Goal: Task Accomplishment & Management: Manage account settings

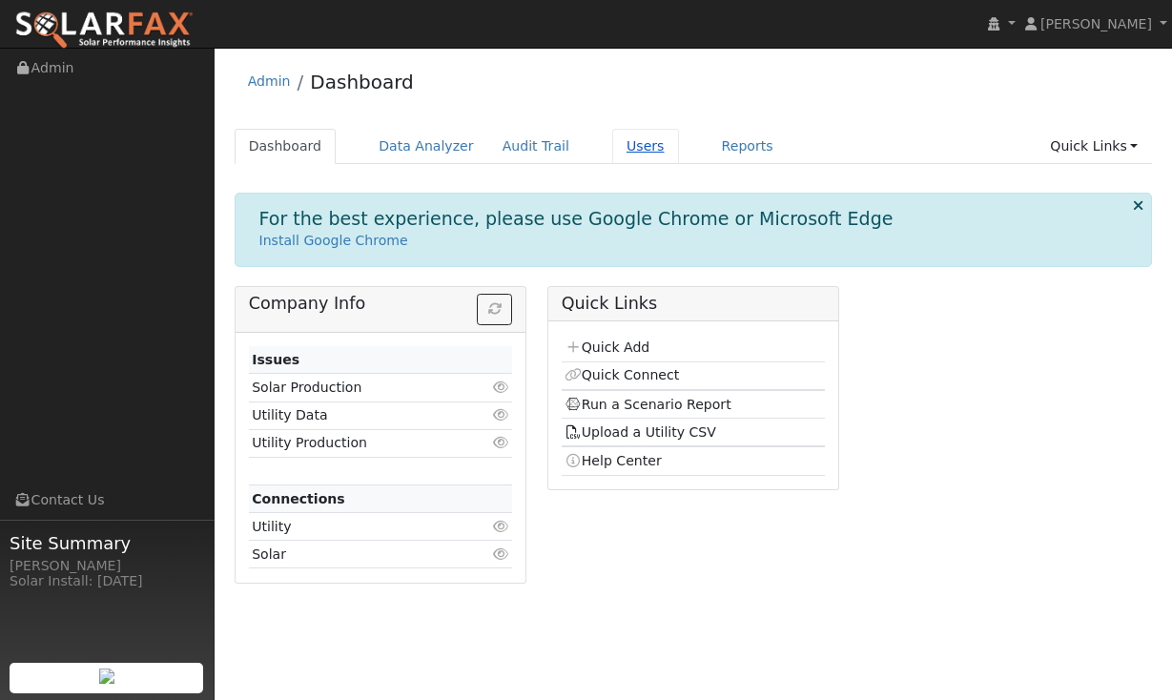
click at [637, 140] on link "Users" at bounding box center [645, 146] width 67 height 35
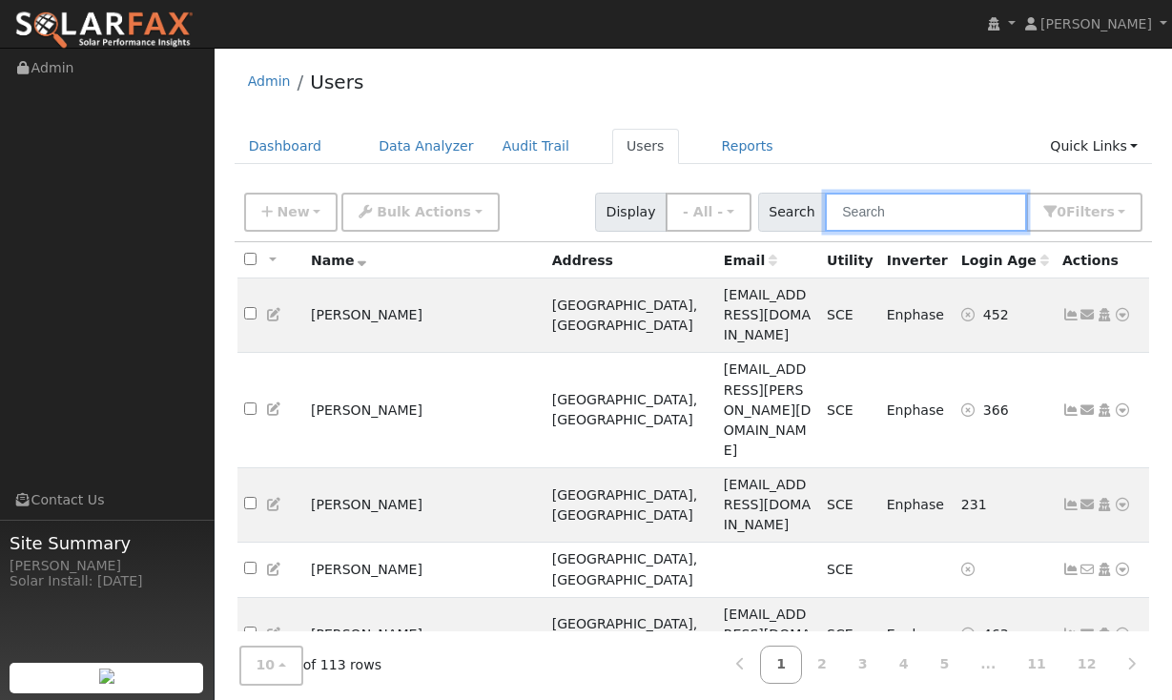
click at [939, 213] on input "text" at bounding box center [926, 212] width 202 height 39
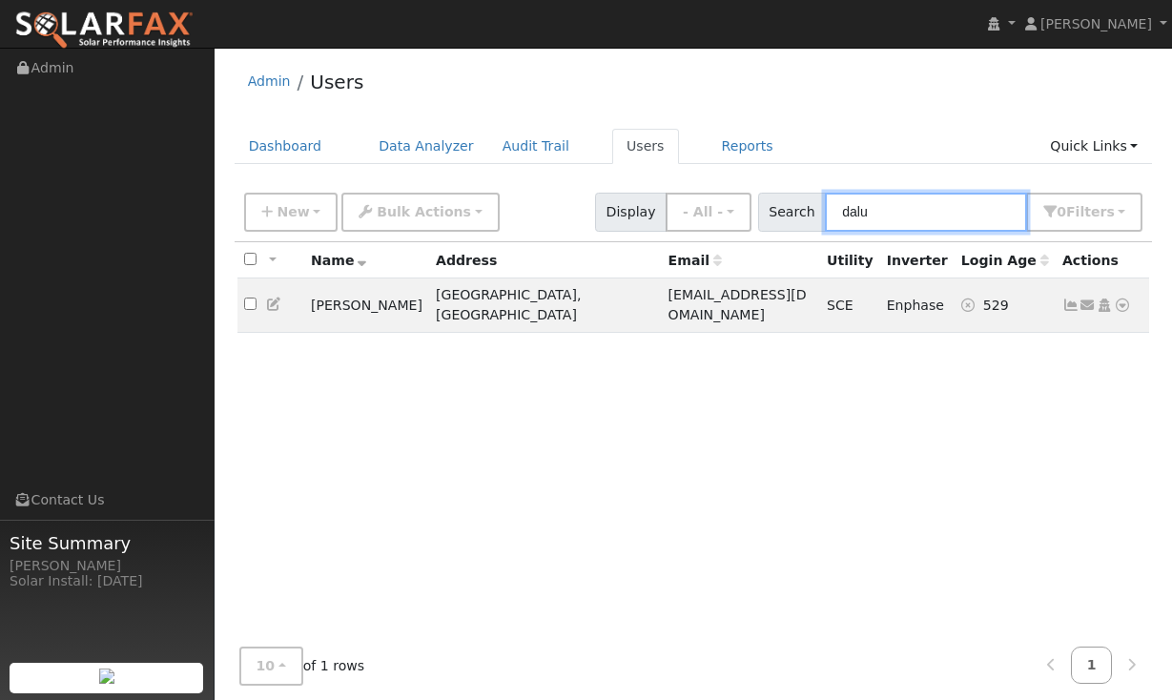
type input "[PERSON_NAME]"
drag, startPoint x: 939, startPoint y: 213, endPoint x: 1067, endPoint y: 296, distance: 152.8
click at [1067, 298] on icon at bounding box center [1070, 304] width 17 height 13
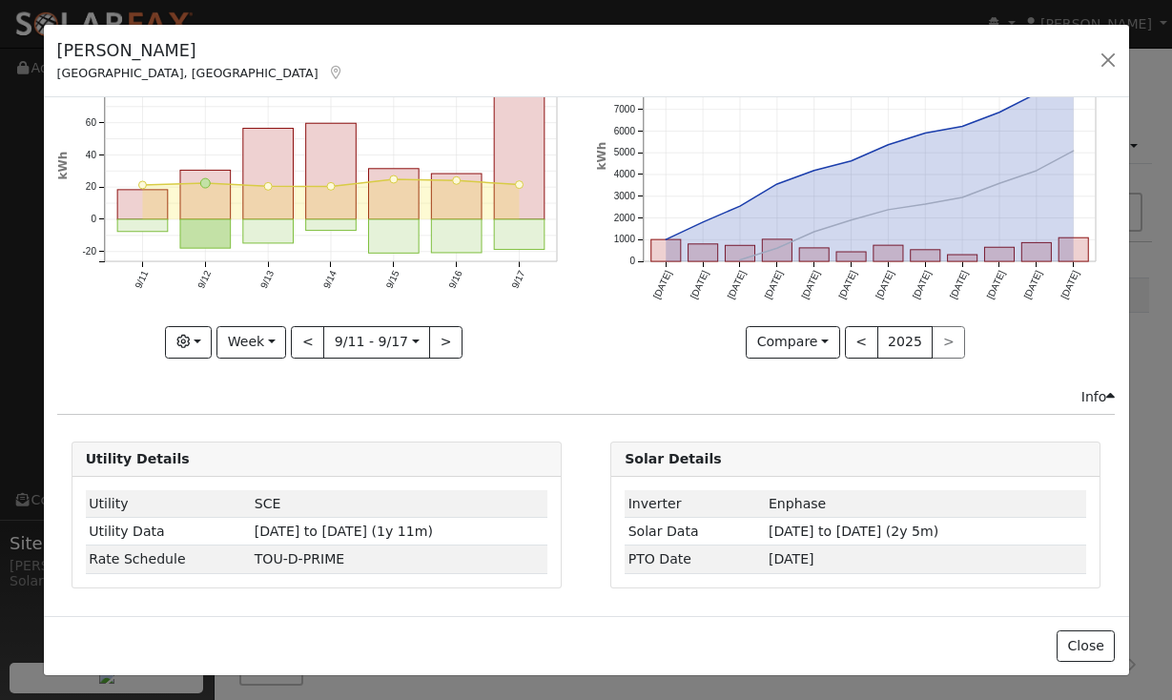
scroll to position [112, 0]
click at [272, 348] on button "Week" at bounding box center [251, 343] width 70 height 32
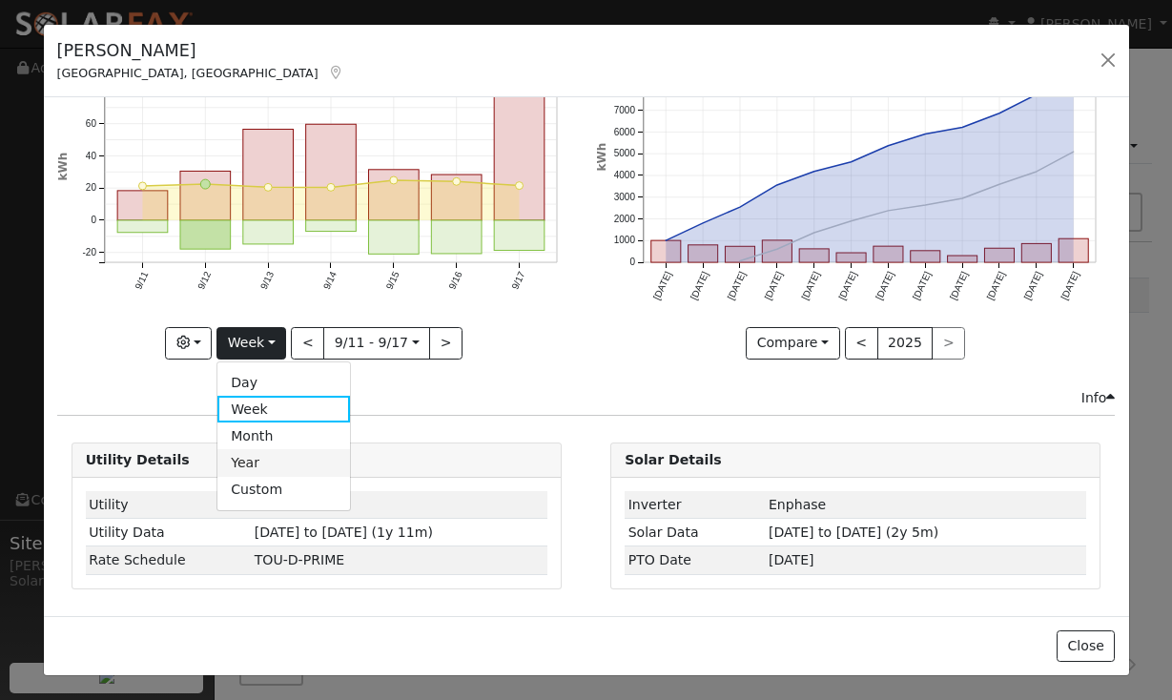
click at [259, 459] on link "Year" at bounding box center [283, 462] width 133 height 27
type input "[DATE]"
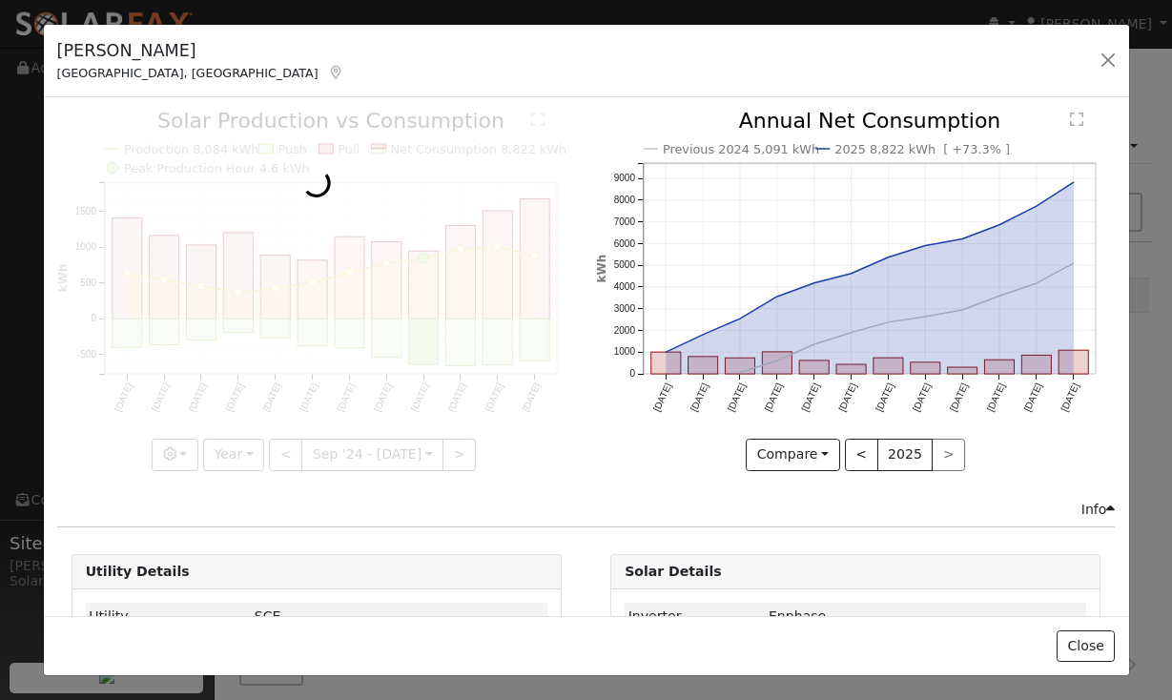
scroll to position [0, 0]
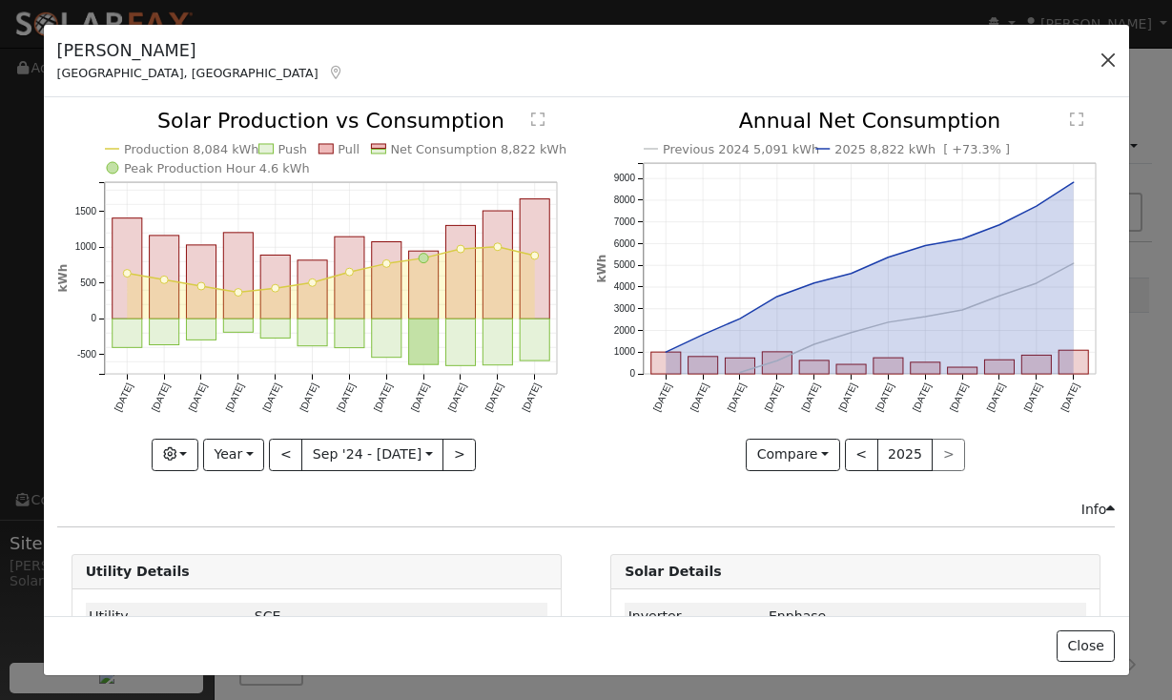
click at [1108, 56] on button "button" at bounding box center [1107, 60] width 27 height 27
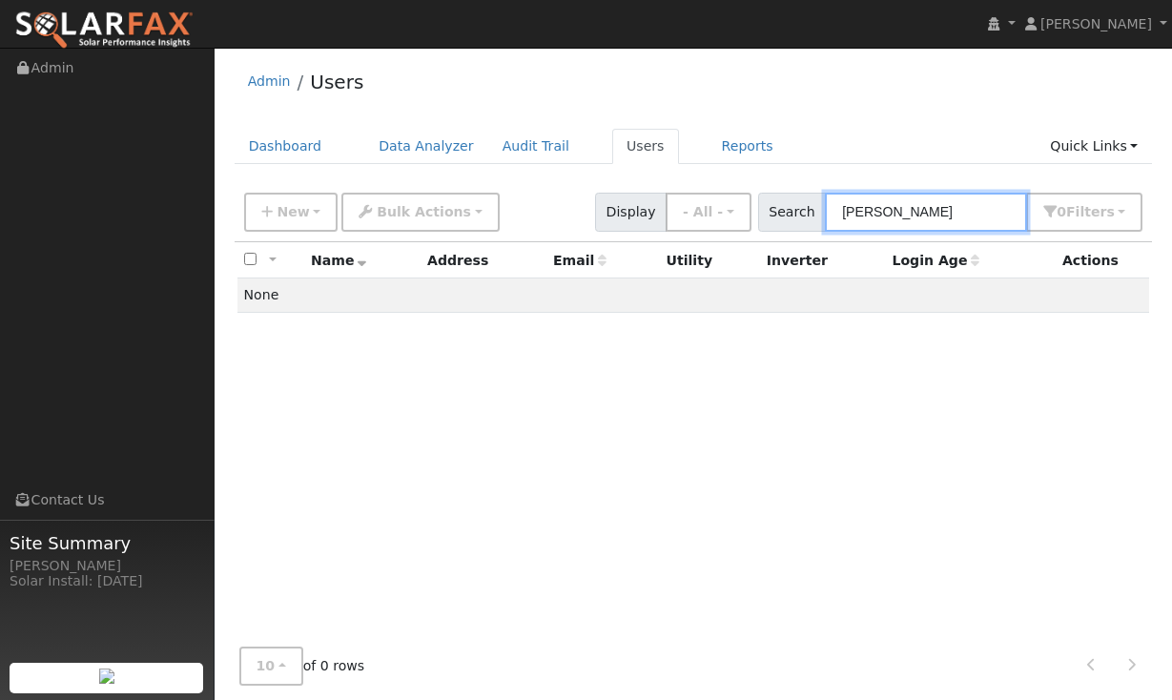
click at [941, 219] on input "[PERSON_NAME]" at bounding box center [926, 212] width 202 height 39
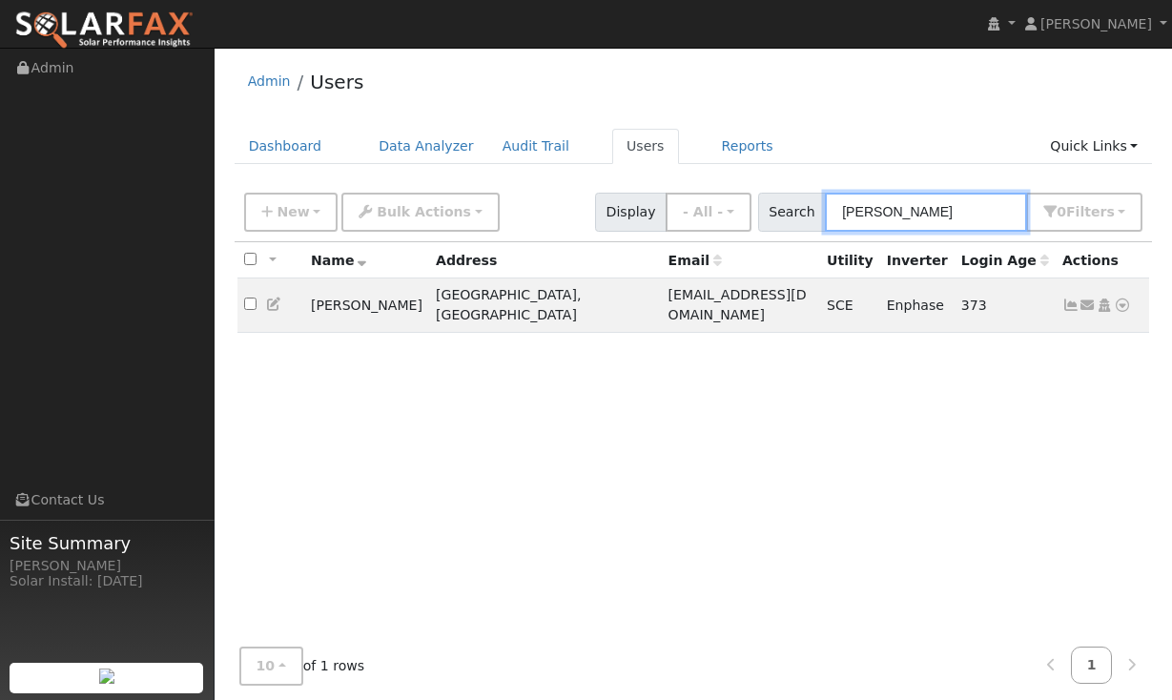
type input "[PERSON_NAME]"
drag, startPoint x: 831, startPoint y: 245, endPoint x: 1065, endPoint y: 296, distance: 238.9
click at [1065, 298] on icon at bounding box center [1070, 304] width 17 height 13
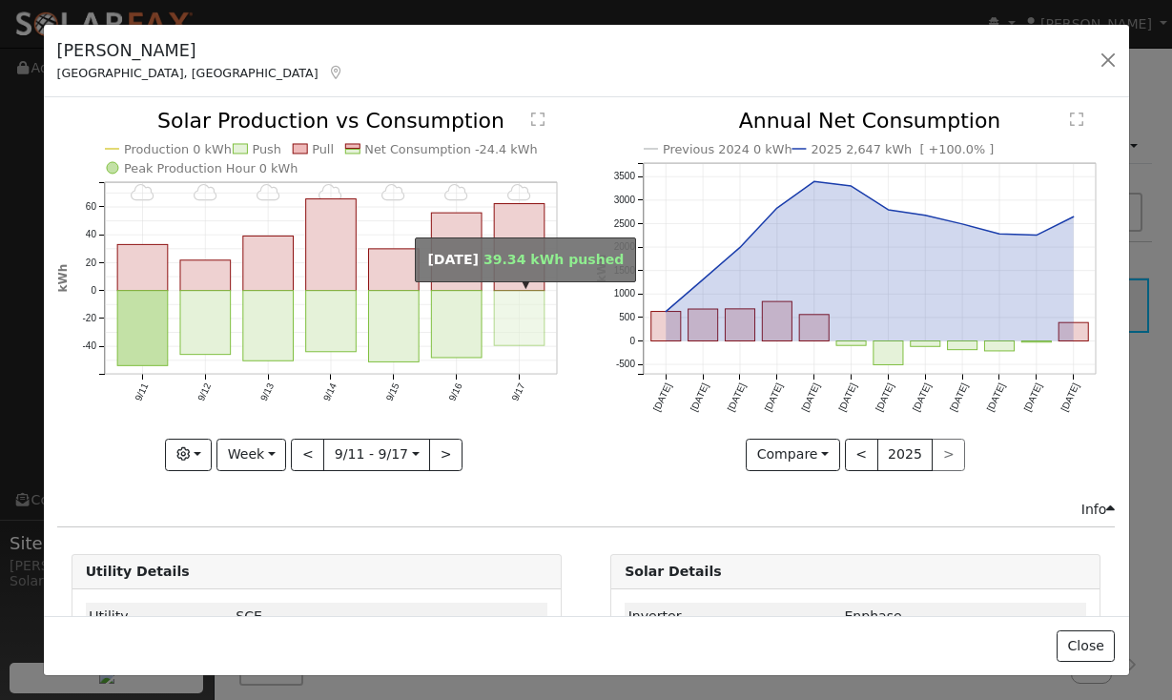
click at [509, 325] on rect "onclick=""" at bounding box center [519, 318] width 51 height 55
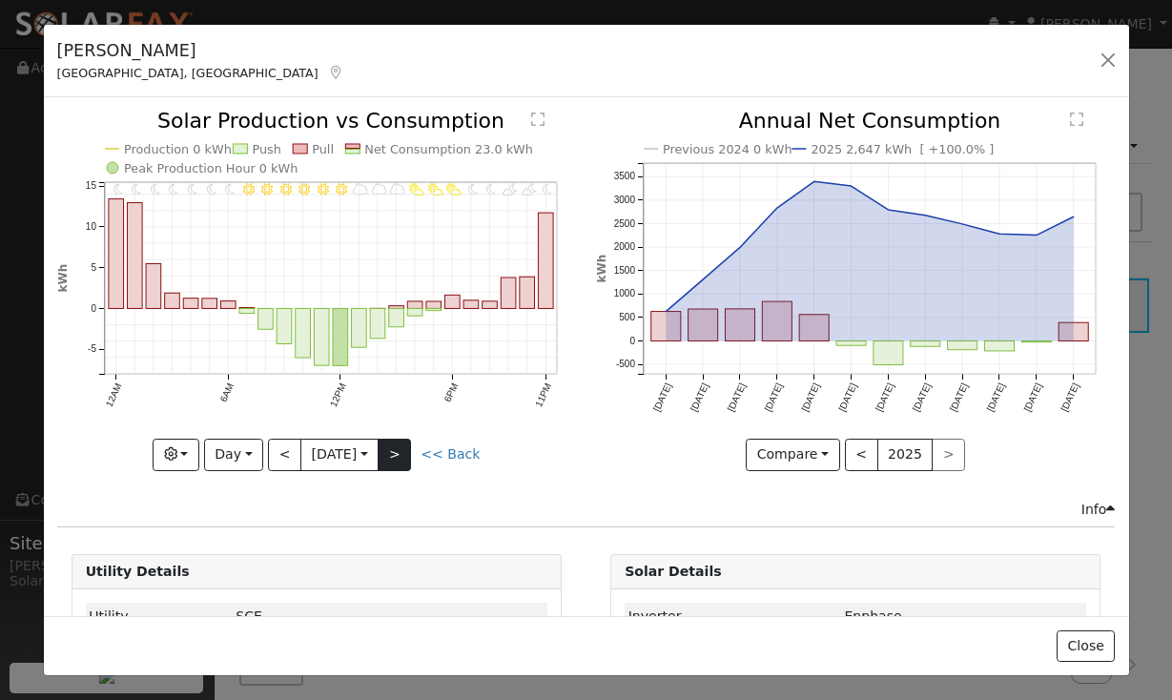
click at [411, 454] on button ">" at bounding box center [393, 454] width 33 height 32
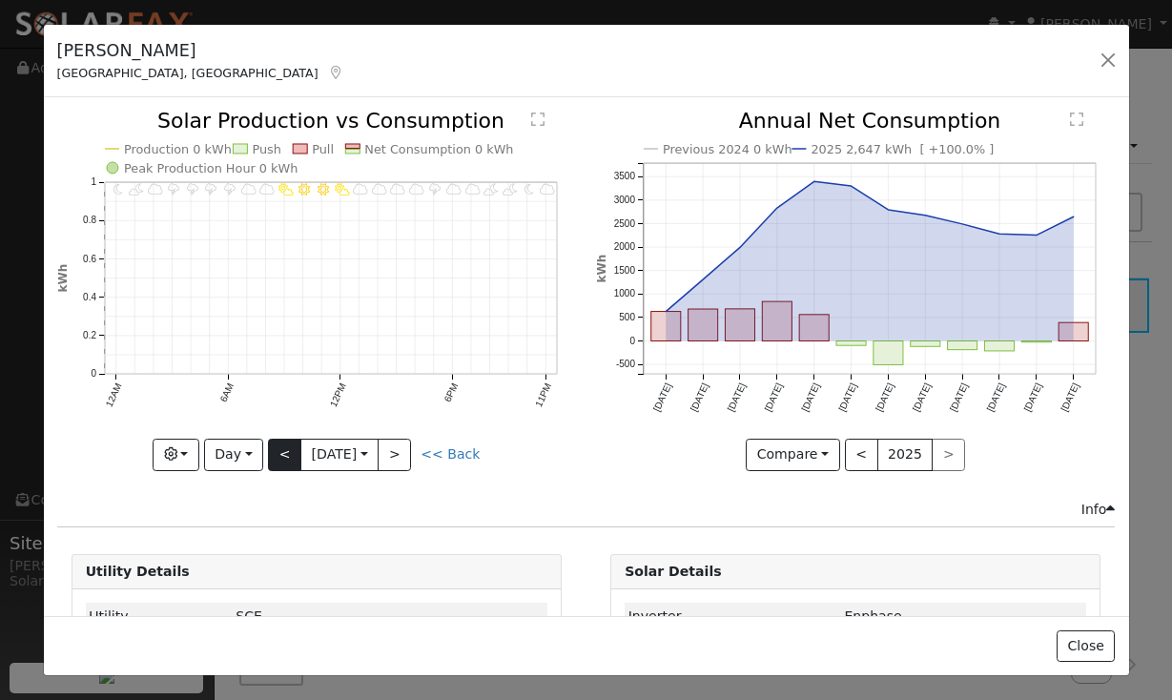
click at [282, 458] on button "<" at bounding box center [284, 454] width 33 height 32
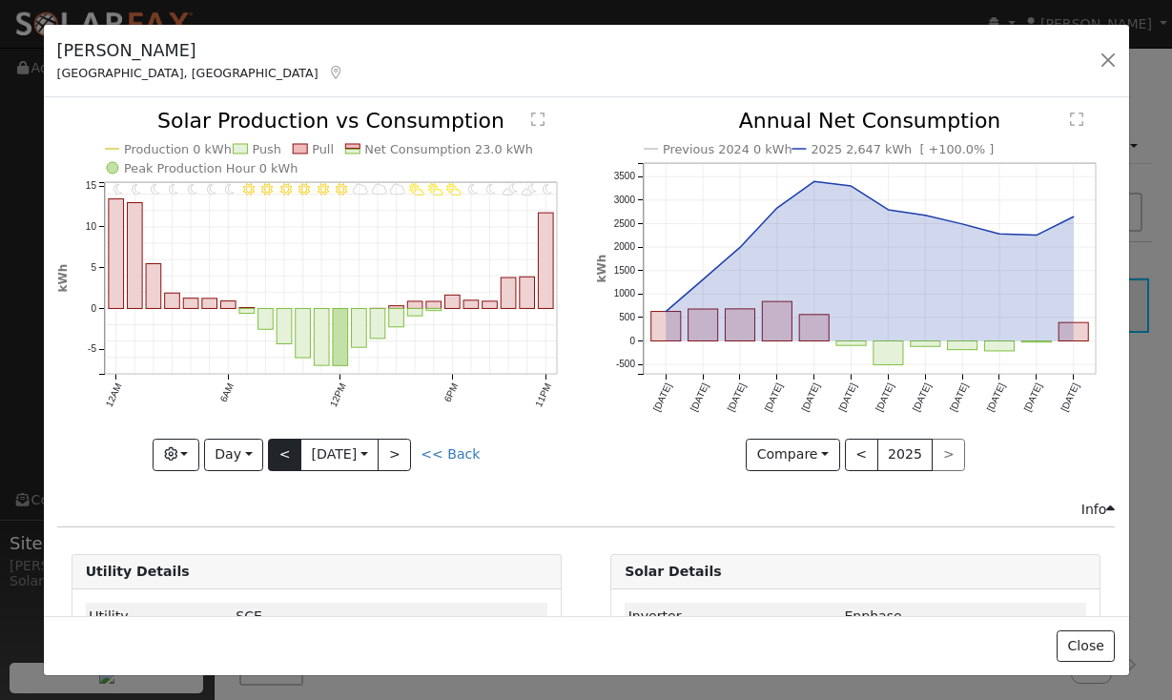
click at [282, 458] on div at bounding box center [316, 290] width 519 height 359
click at [282, 458] on button "<" at bounding box center [284, 454] width 33 height 32
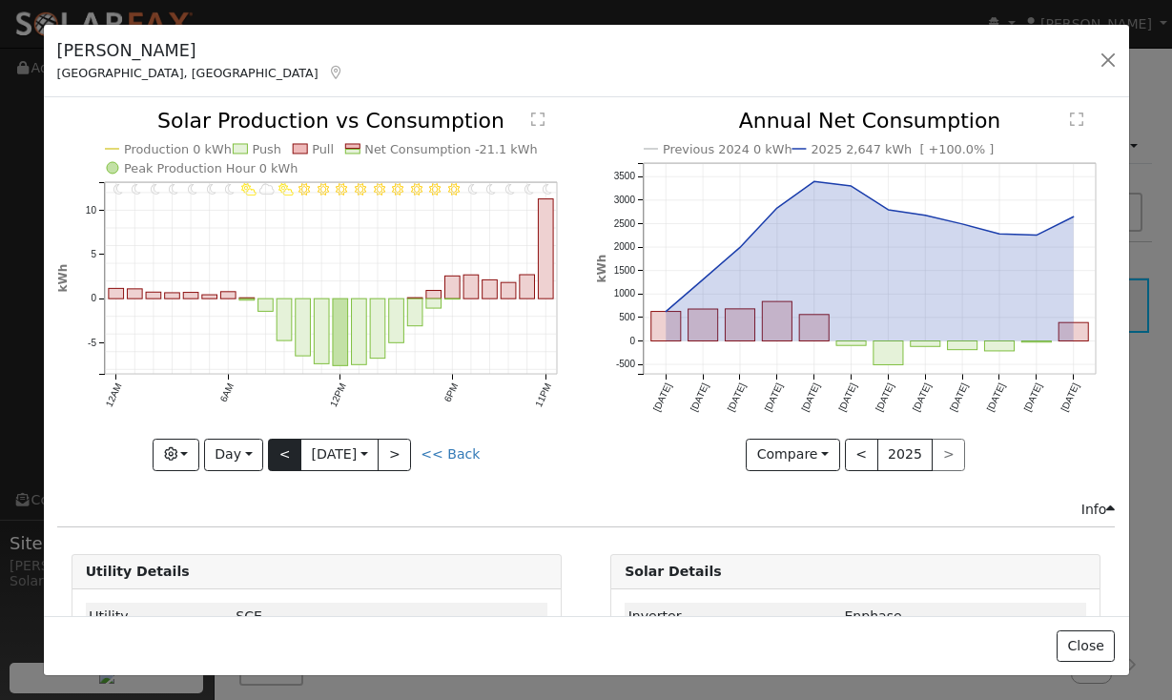
click at [282, 458] on button "<" at bounding box center [284, 454] width 33 height 32
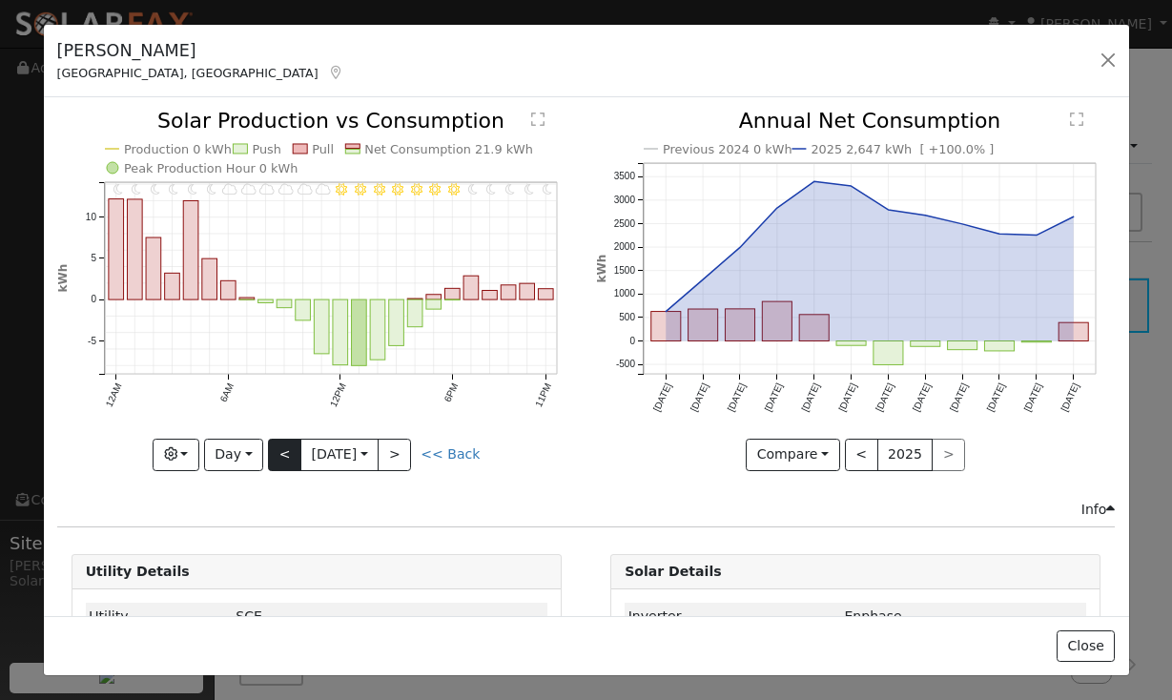
click at [282, 458] on button "<" at bounding box center [284, 454] width 33 height 32
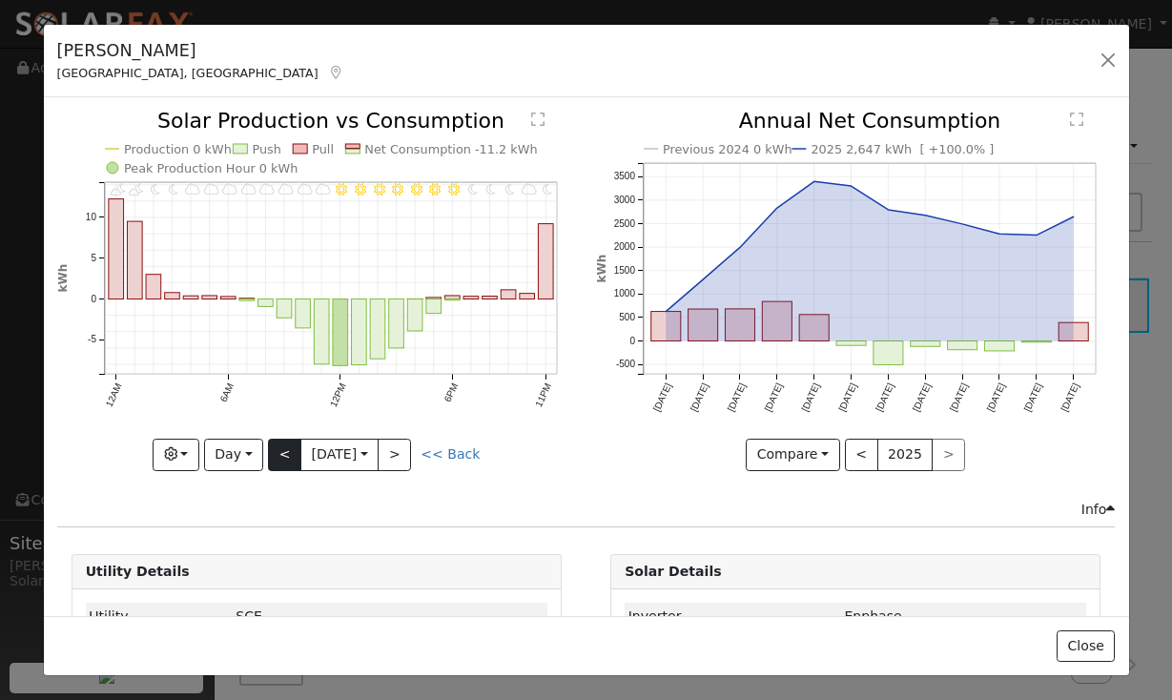
click at [282, 458] on button "<" at bounding box center [284, 454] width 33 height 32
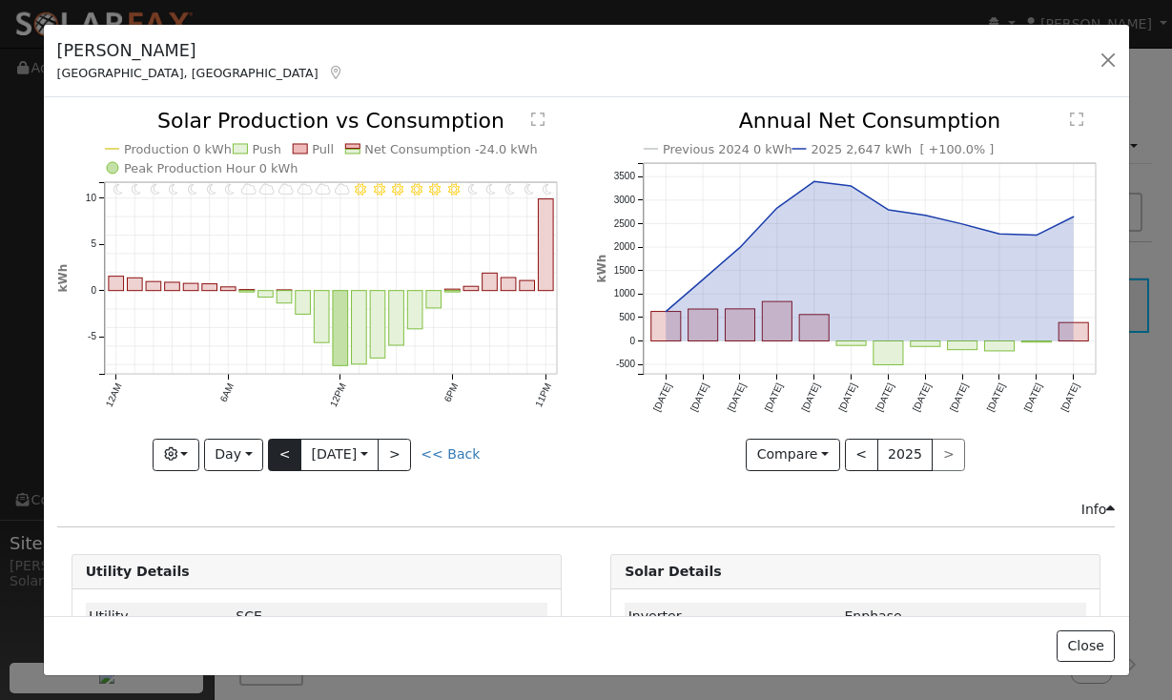
click at [282, 458] on button "<" at bounding box center [284, 454] width 33 height 32
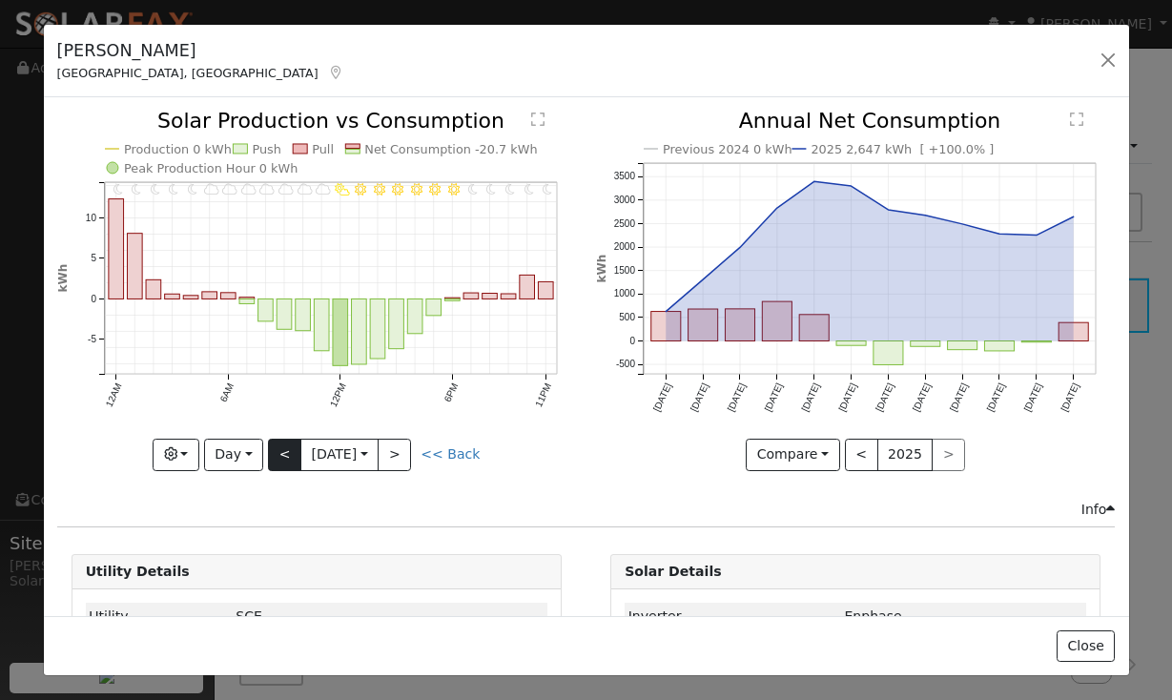
click at [282, 458] on button "<" at bounding box center [284, 454] width 33 height 32
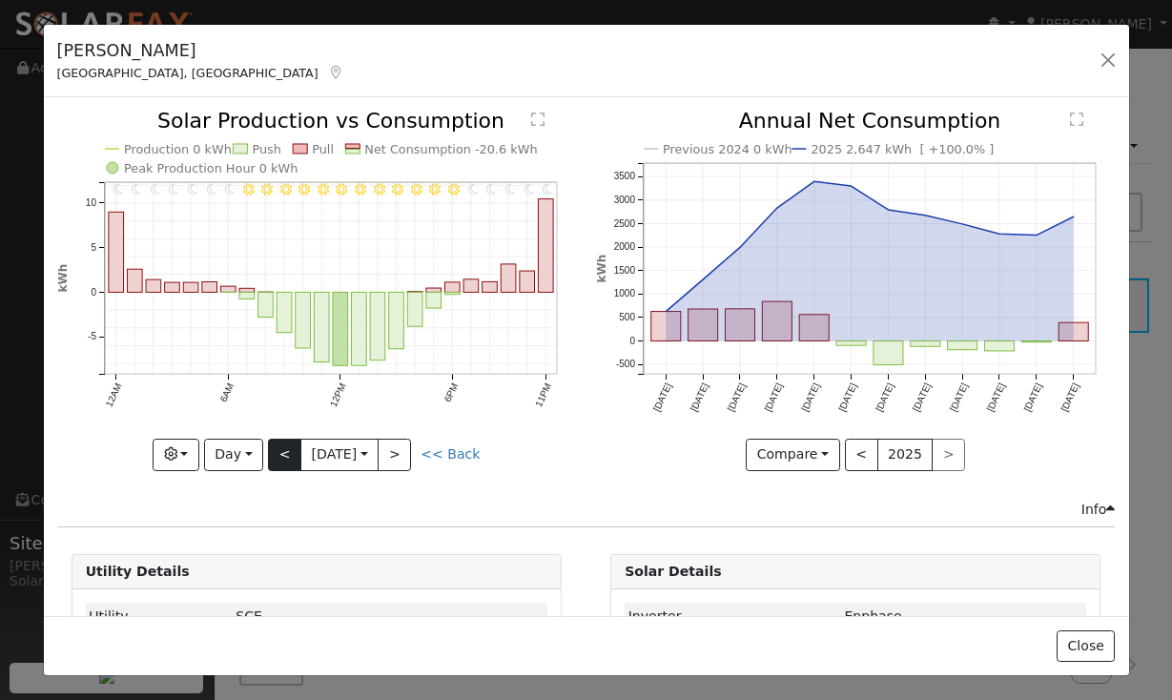
click at [282, 458] on button "<" at bounding box center [284, 454] width 33 height 32
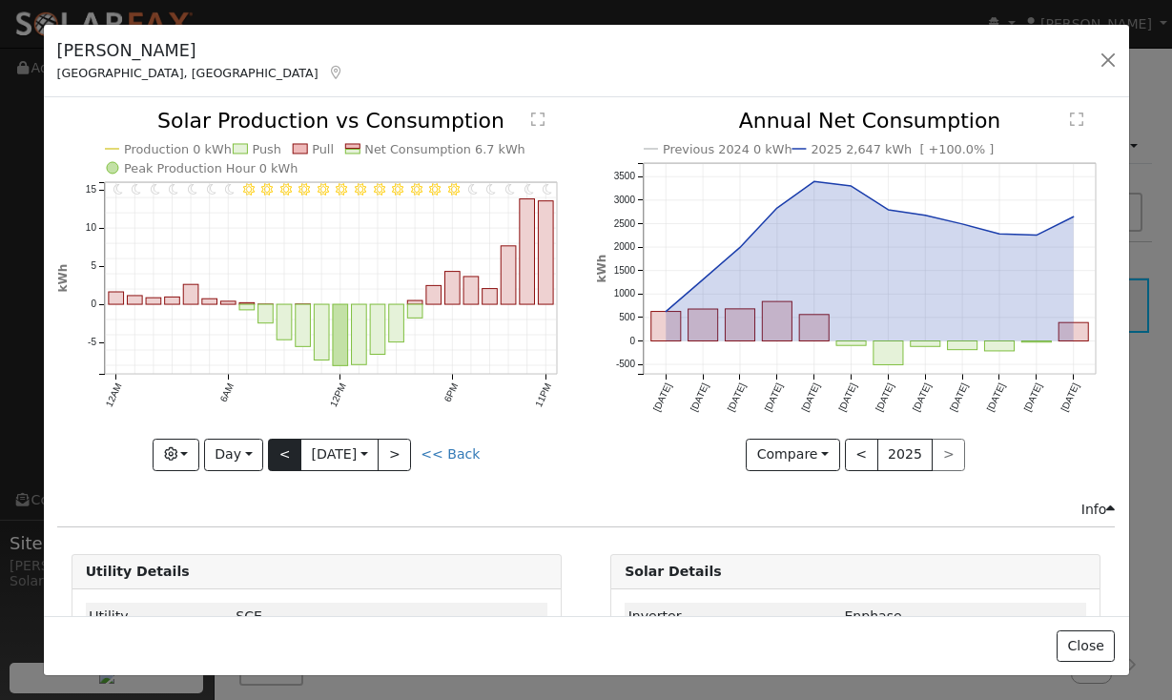
click at [282, 458] on button "<" at bounding box center [284, 454] width 33 height 32
type input "[DATE]"
